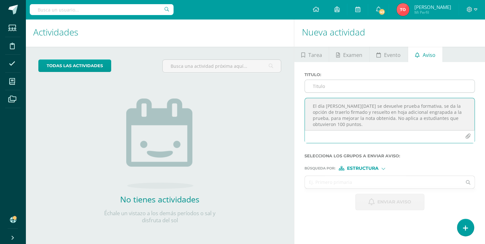
type textarea "El día de hoy se devuelve prueba formativa, se da la opción de traerlo firmado …"
click at [440, 90] on input "Titulo :" at bounding box center [390, 86] width 170 height 12
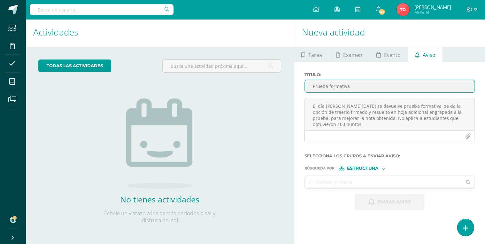
click at [381, 82] on input "Prueba formativa" at bounding box center [390, 86] width 170 height 12
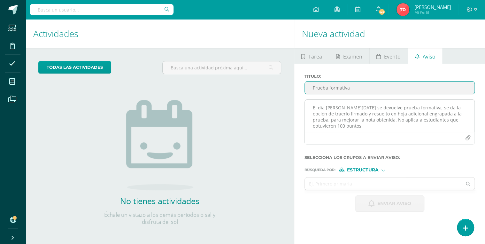
scroll to position [2, 0]
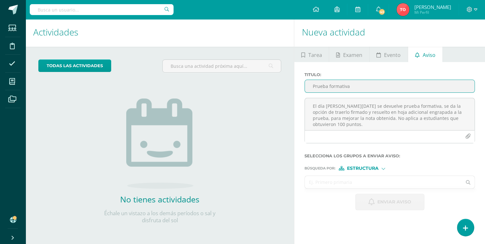
type input "Prueba formativa"
click at [358, 178] on input "text" at bounding box center [383, 182] width 157 height 12
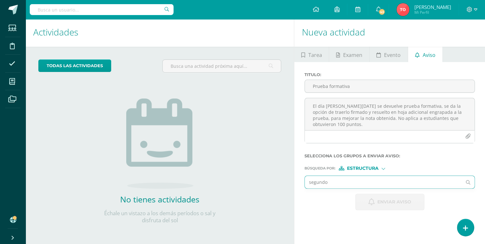
type input "segundo"
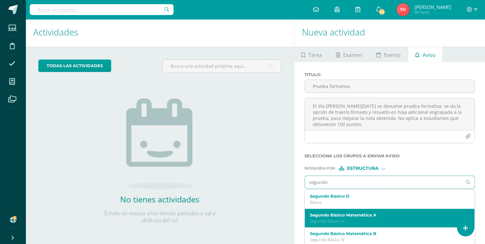
click at [358, 218] on p "Segundo Básico 'A'" at bounding box center [386, 220] width 153 height 5
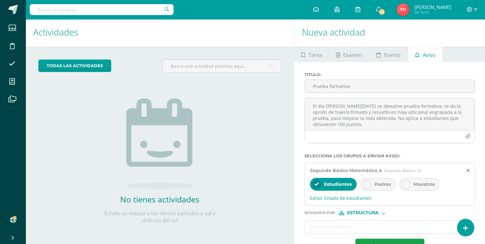
click at [382, 179] on div "Padres" at bounding box center [378, 184] width 35 height 13
click at [362, 226] on input "text" at bounding box center [383, 227] width 157 height 12
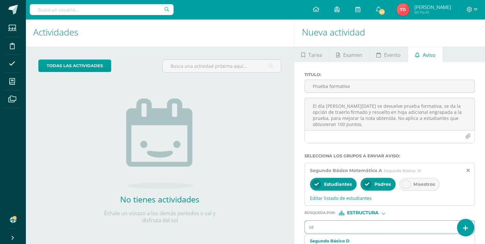
type input "seg"
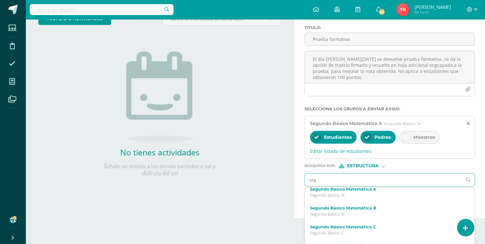
scroll to position [56, 0]
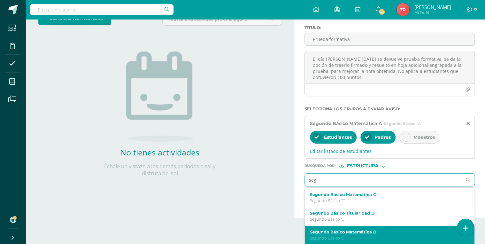
click at [359, 232] on label "Segundo Básico Matemática D" at bounding box center [386, 232] width 153 height 5
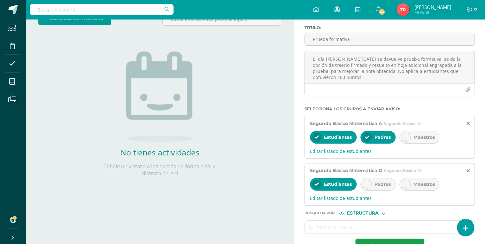
click at [374, 186] on div "Padres" at bounding box center [378, 184] width 35 height 13
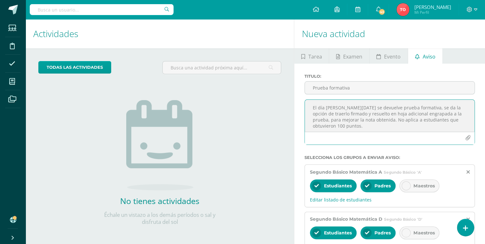
drag, startPoint x: 312, startPoint y: 107, endPoint x: 461, endPoint y: 123, distance: 150.2
click at [461, 123] on textarea "El día de hoy se devuelve prueba formativa, se da la opción de traerlo firmado …" at bounding box center [390, 116] width 170 height 32
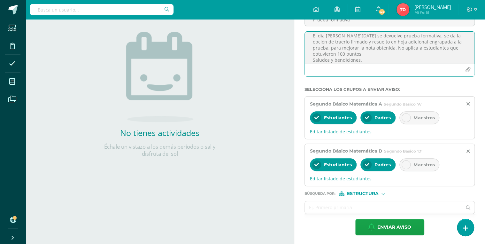
scroll to position [69, 0]
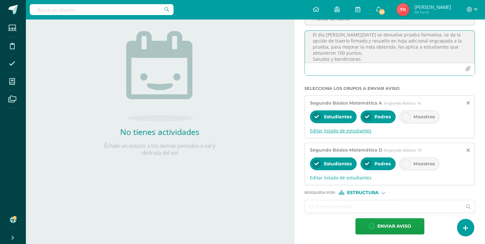
type textarea "El día [PERSON_NAME][DATE] se devuelve prueba formativa, se da la opción de tra…"
click at [348, 130] on span "Editar listado de estudiantes" at bounding box center [390, 131] width 160 height 6
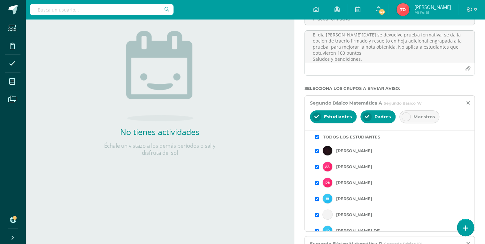
scroll to position [0, 0]
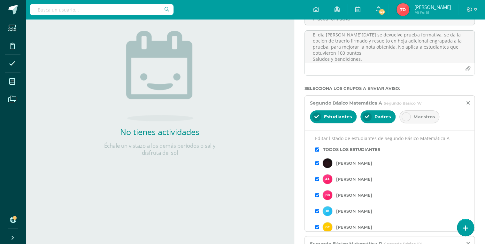
click at [384, 140] on p "Editar listado de estudiantes de Segundo Básico Matemática A" at bounding box center [389, 139] width 149 height 6
click at [462, 116] on div "Estudiantes Padres Maestros" at bounding box center [390, 117] width 160 height 15
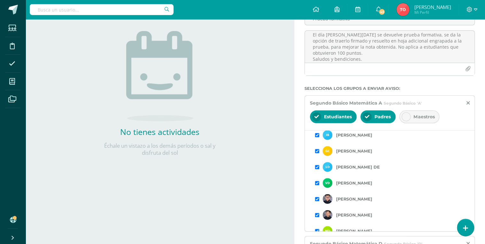
scroll to position [77, 0]
click at [297, 175] on div "Titulo : Prueba formativa El día de hoy se devuelve prueba formativa, se da la …" at bounding box center [390, 166] width 191 height 343
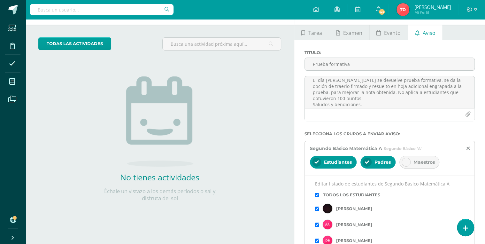
scroll to position [0, 0]
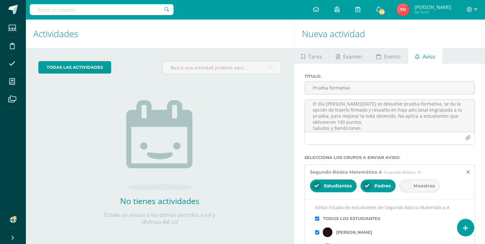
click at [316, 219] on input "checkbox" at bounding box center [317, 219] width 4 height 4
click at [393, 210] on p "Editar listado de estudiantes de Segundo Básico Matemática A" at bounding box center [389, 208] width 149 height 6
click at [400, 157] on label "Selecciona los grupos a enviar aviso :" at bounding box center [390, 157] width 170 height 5
click at [467, 172] on icon at bounding box center [468, 172] width 3 height 5
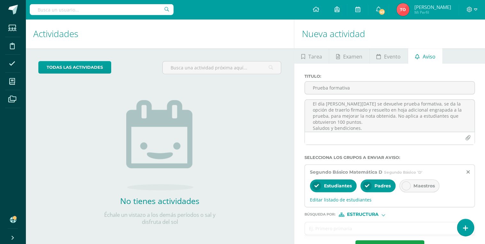
click at [379, 233] on input "text" at bounding box center [383, 228] width 157 height 12
type input "segundo"
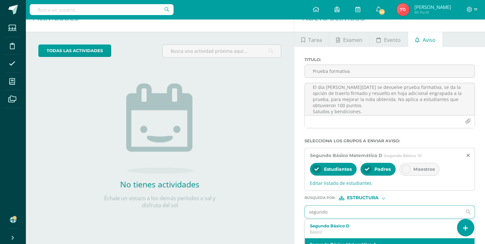
scroll to position [26, 0]
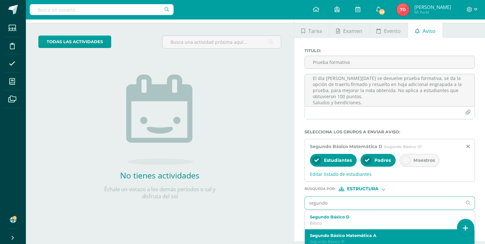
click at [368, 234] on label "Segundo Básico Matemática A" at bounding box center [386, 235] width 153 height 5
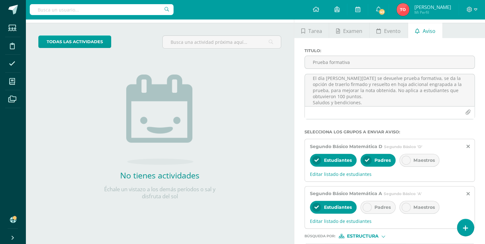
click at [372, 209] on div "Padres" at bounding box center [378, 207] width 35 height 13
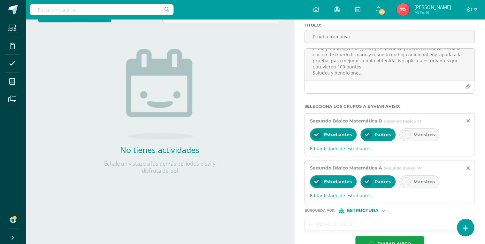
scroll to position [69, 0]
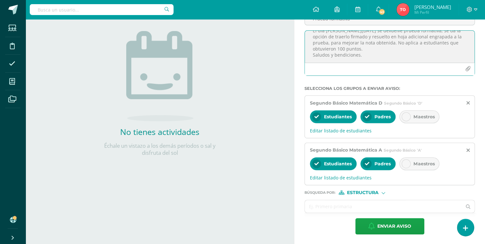
click at [359, 54] on textarea "El día [PERSON_NAME][DATE] se devuelve prueba formativa, se da la opción de tra…" at bounding box center [390, 47] width 170 height 32
click at [365, 57] on textarea "El día [PERSON_NAME][DATE] se devuelve prueba formativa, se da la opción de tra…" at bounding box center [390, 47] width 170 height 32
click at [405, 227] on span "Enviar aviso" at bounding box center [395, 226] width 34 height 16
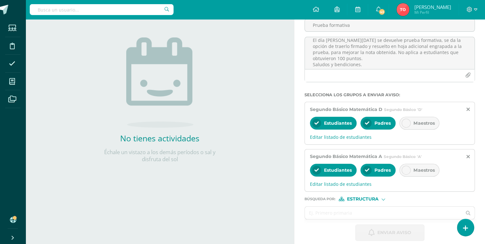
scroll to position [69, 0]
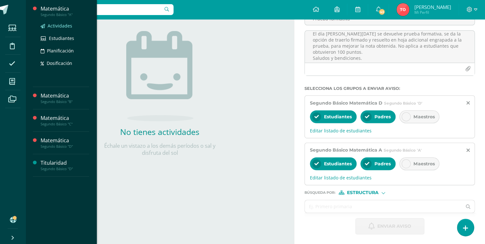
click at [54, 27] on span "Actividades" at bounding box center [60, 26] width 25 height 6
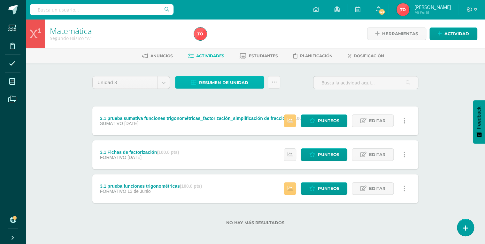
click at [239, 79] on span "Resumen de unidad" at bounding box center [223, 83] width 49 height 12
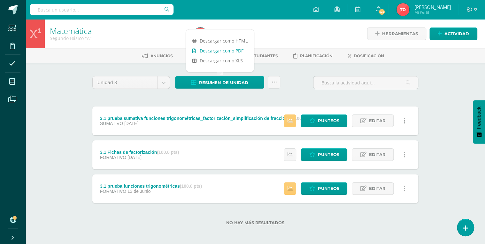
click at [226, 50] on link "Descargar como PDF" at bounding box center [220, 51] width 68 height 10
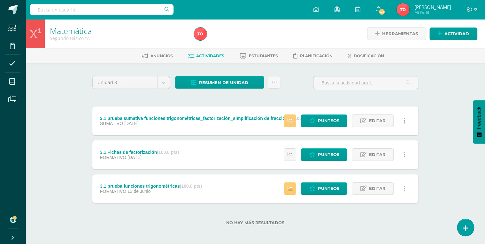
click at [443, 91] on div "Matemática Segundo Básico "A" Herramientas Detalle de asistencias Actividad Anu…" at bounding box center [256, 132] width 460 height 226
click at [319, 8] on icon at bounding box center [316, 9] width 6 height 6
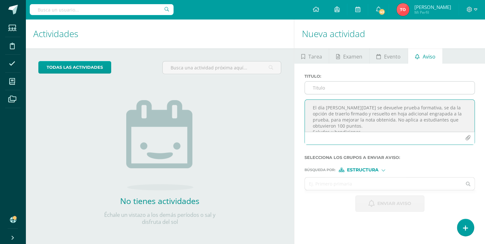
type textarea "El día [PERSON_NAME][DATE] se devuelve prueba formativa, se da la opción de tra…"
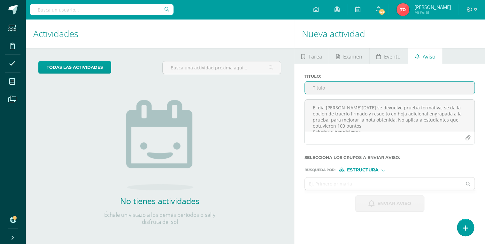
click at [385, 89] on input "Titulo :" at bounding box center [390, 88] width 170 height 12
type input "d"
type input "Devolución de prueba formativa"
click at [359, 182] on input "text" at bounding box center [383, 184] width 157 height 12
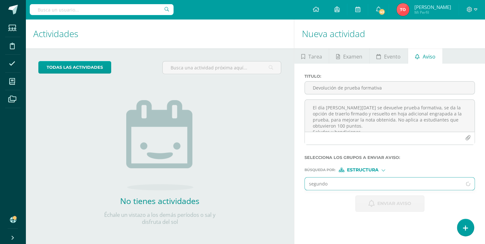
type input "segundo a"
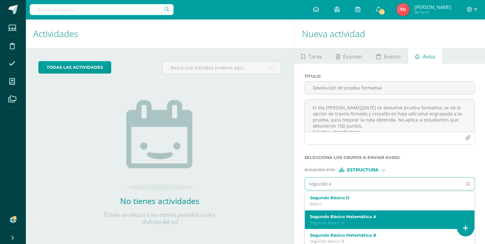
click at [351, 221] on p "Segundo Básico 'A'" at bounding box center [386, 222] width 153 height 5
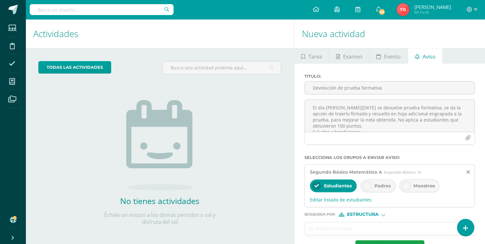
click at [380, 185] on span "Padres" at bounding box center [383, 186] width 16 height 6
click at [367, 226] on input "text" at bounding box center [383, 228] width 157 height 12
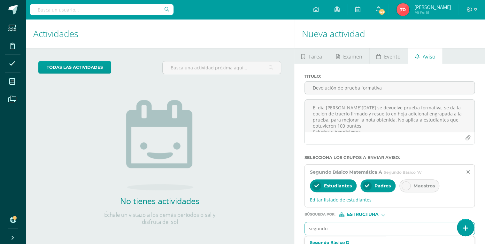
type input "segundo d"
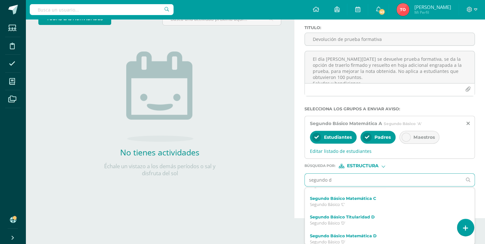
scroll to position [56, 0]
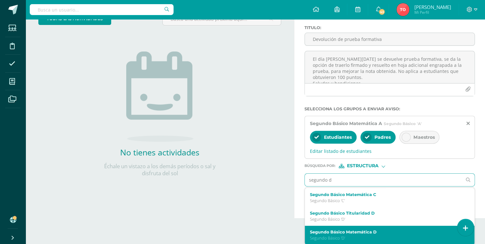
click at [357, 230] on label "Segundo Básico Matemática D" at bounding box center [386, 232] width 153 height 5
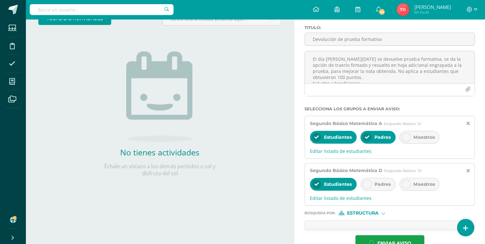
scroll to position [0, 0]
click at [376, 185] on span "Padres" at bounding box center [383, 184] width 16 height 6
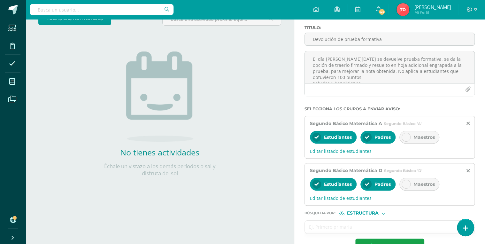
click at [371, 226] on input "text" at bounding box center [383, 227] width 157 height 12
click at [372, 212] on span "Estructura" at bounding box center [363, 213] width 32 height 4
click at [369, 230] on span "Persona" at bounding box center [365, 229] width 23 height 4
click at [368, 225] on input "text" at bounding box center [383, 227] width 157 height 12
type input "[PERSON_NAME]"
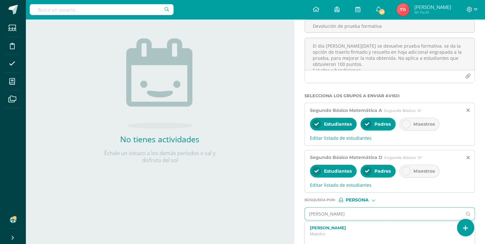
scroll to position [69, 0]
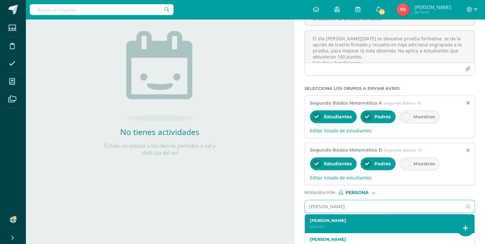
click at [343, 222] on label "[PERSON_NAME]" at bounding box center [386, 220] width 153 height 5
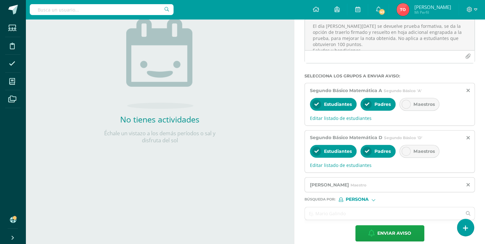
scroll to position [88, 0]
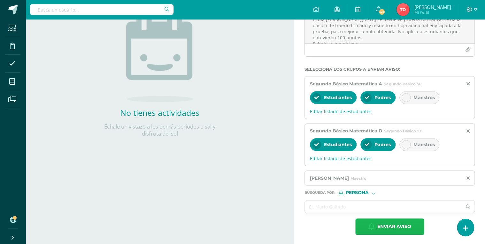
click at [393, 223] on span "Enviar aviso" at bounding box center [395, 227] width 34 height 16
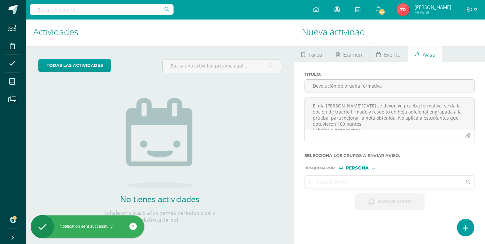
scroll to position [2, 0]
